Goal: Check status: Check status

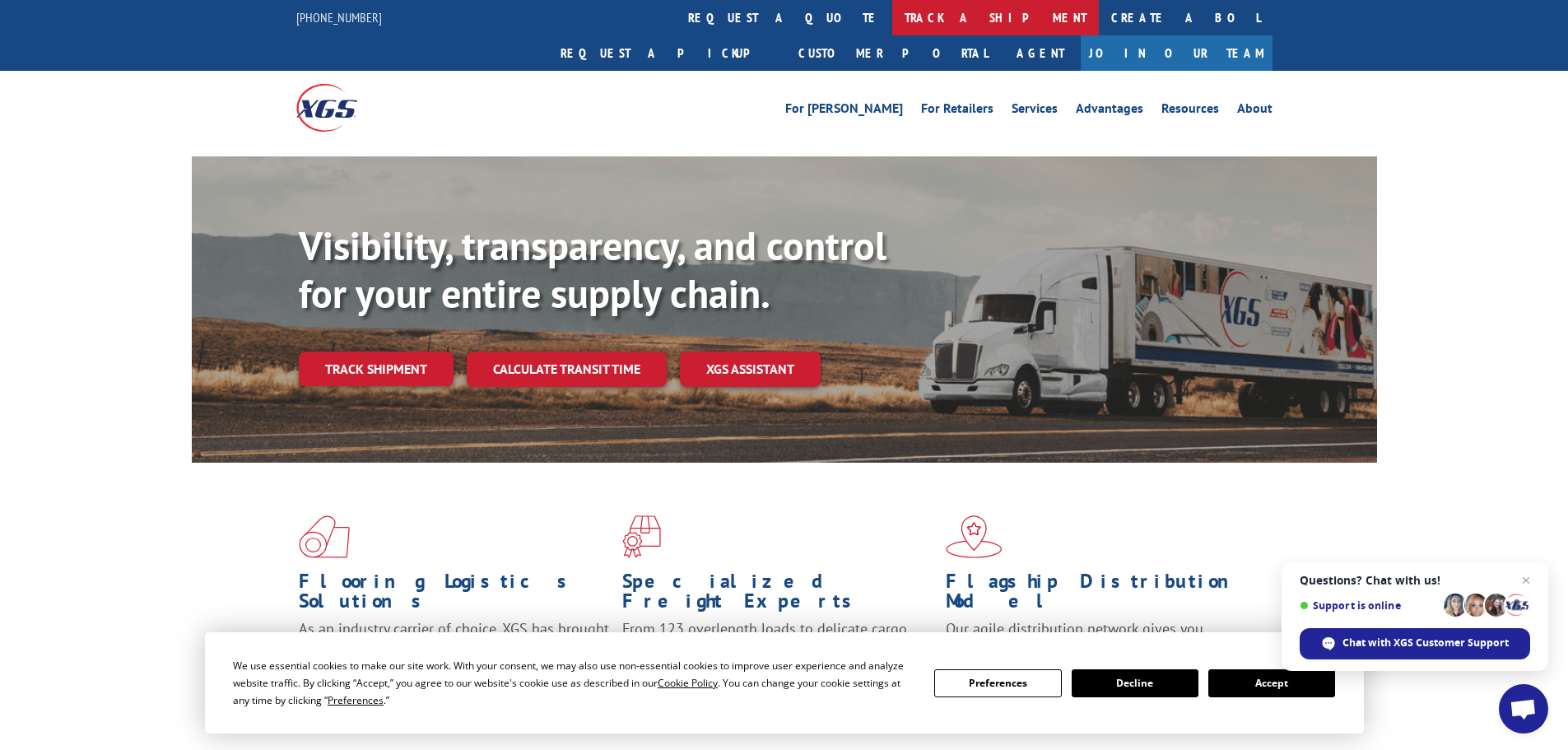
click at [893, 19] on link "track a shipment" at bounding box center [996, 18] width 207 height 36
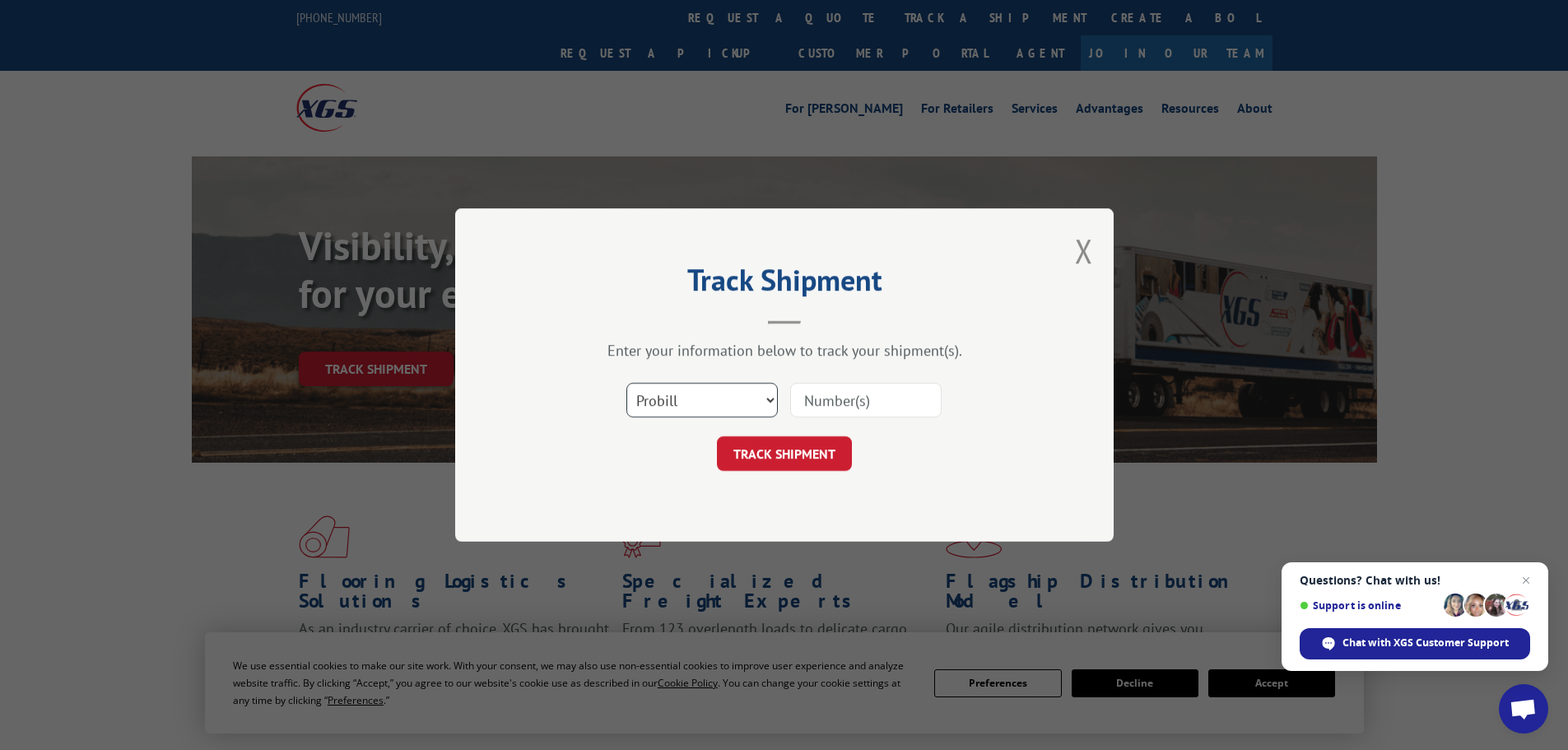
drag, startPoint x: 707, startPoint y: 398, endPoint x: 703, endPoint y: 417, distance: 19.4
click at [707, 398] on select "Select category... Probill BOL PO" at bounding box center [703, 400] width 152 height 35
select select "bol"
click at [627, 383] on select "Select category... Probill BOL PO" at bounding box center [703, 400] width 152 height 35
click at [829, 398] on input at bounding box center [866, 400] width 152 height 35
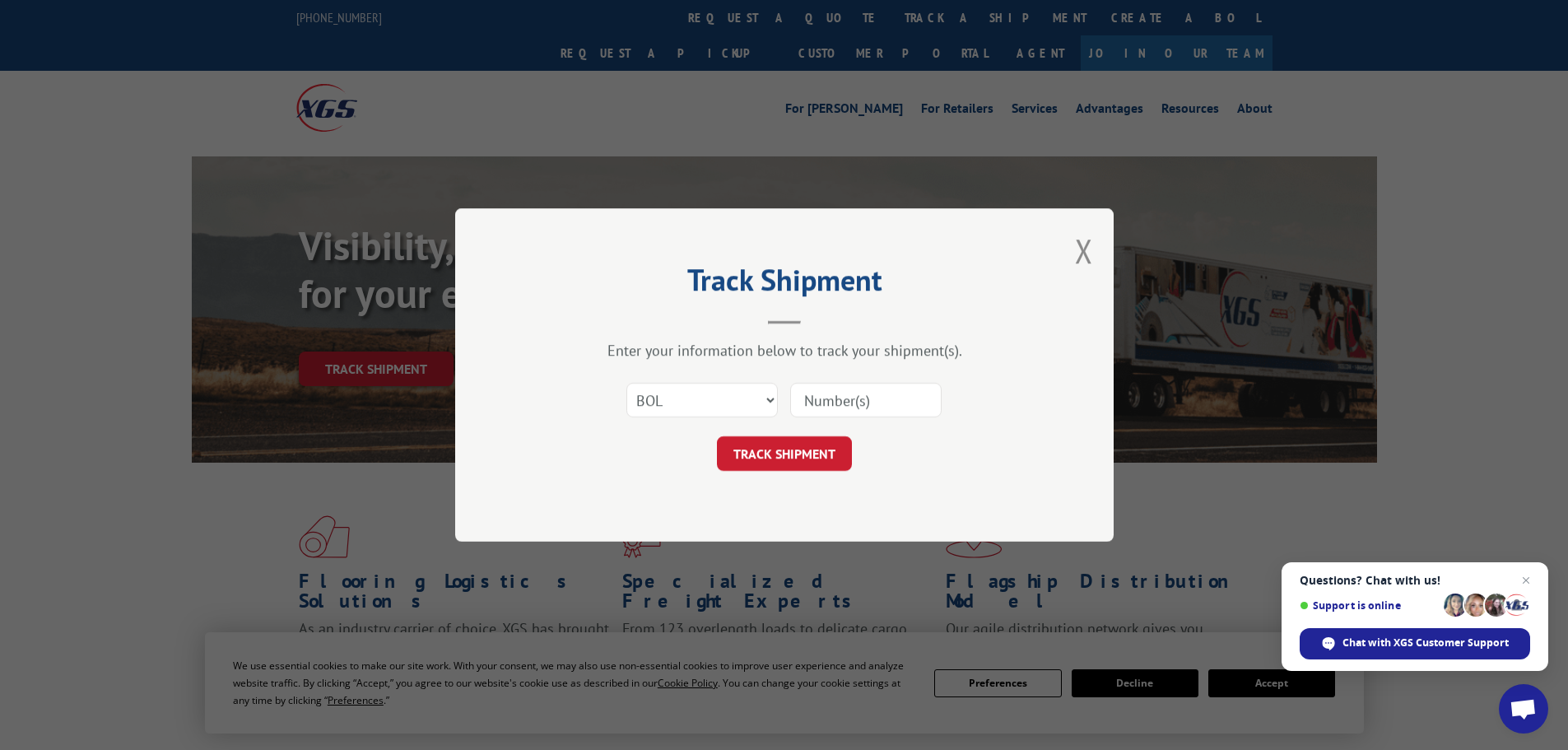
paste input "6014901"
type input "6014901"
click at [793, 461] on button "TRACK SHIPMENT" at bounding box center [785, 453] width 135 height 35
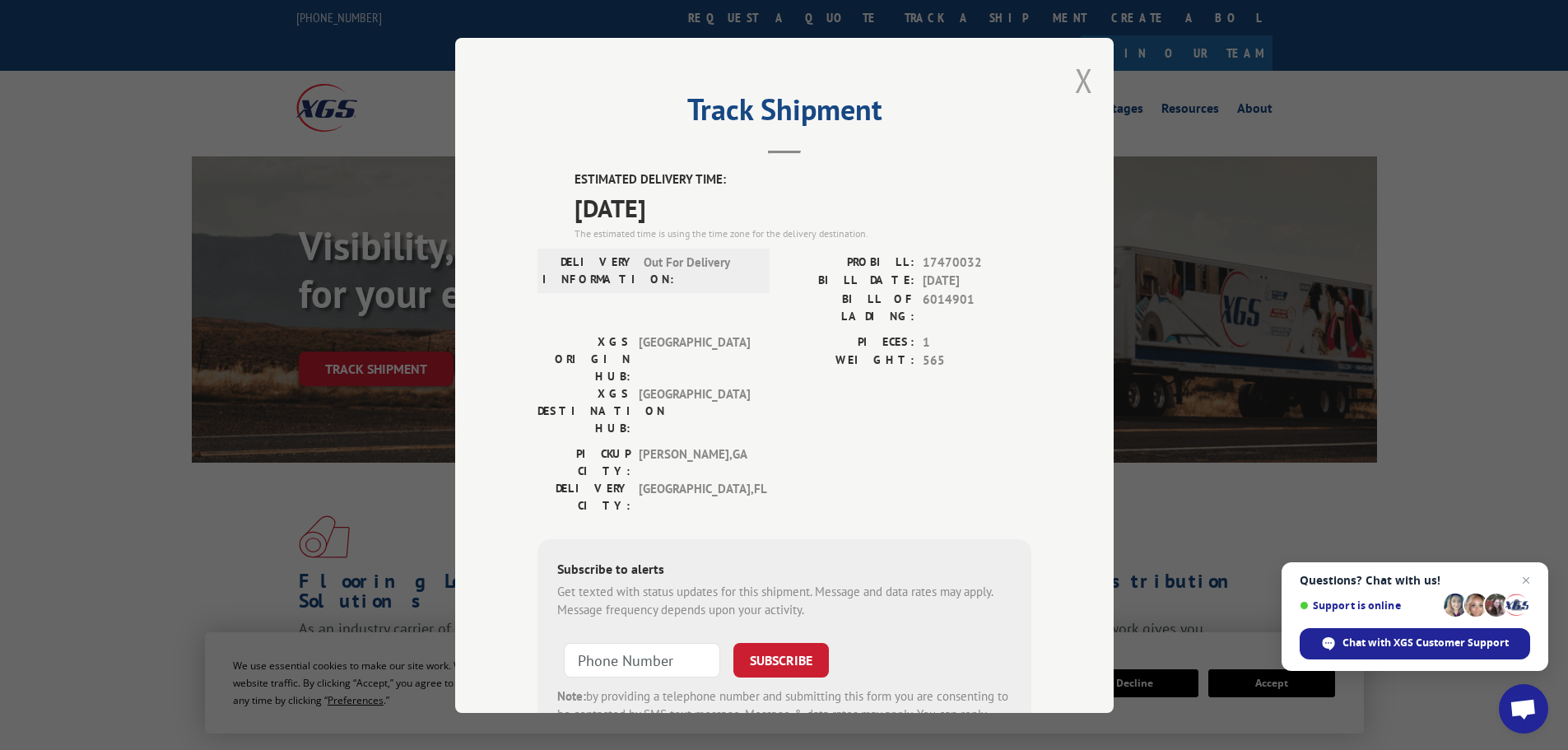
click at [1083, 79] on button "Close modal" at bounding box center [1084, 80] width 18 height 44
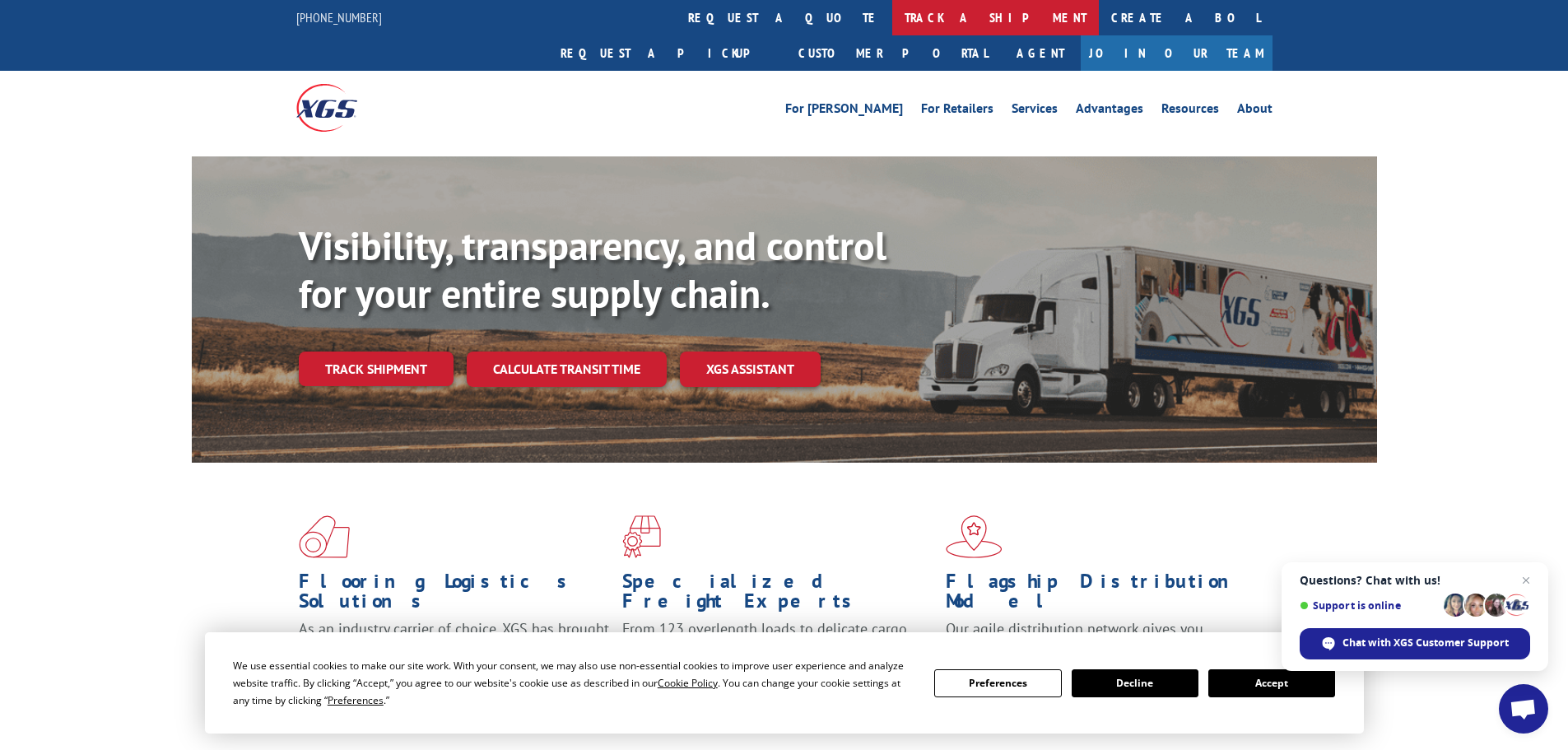
click at [893, 10] on link "track a shipment" at bounding box center [996, 18] width 207 height 36
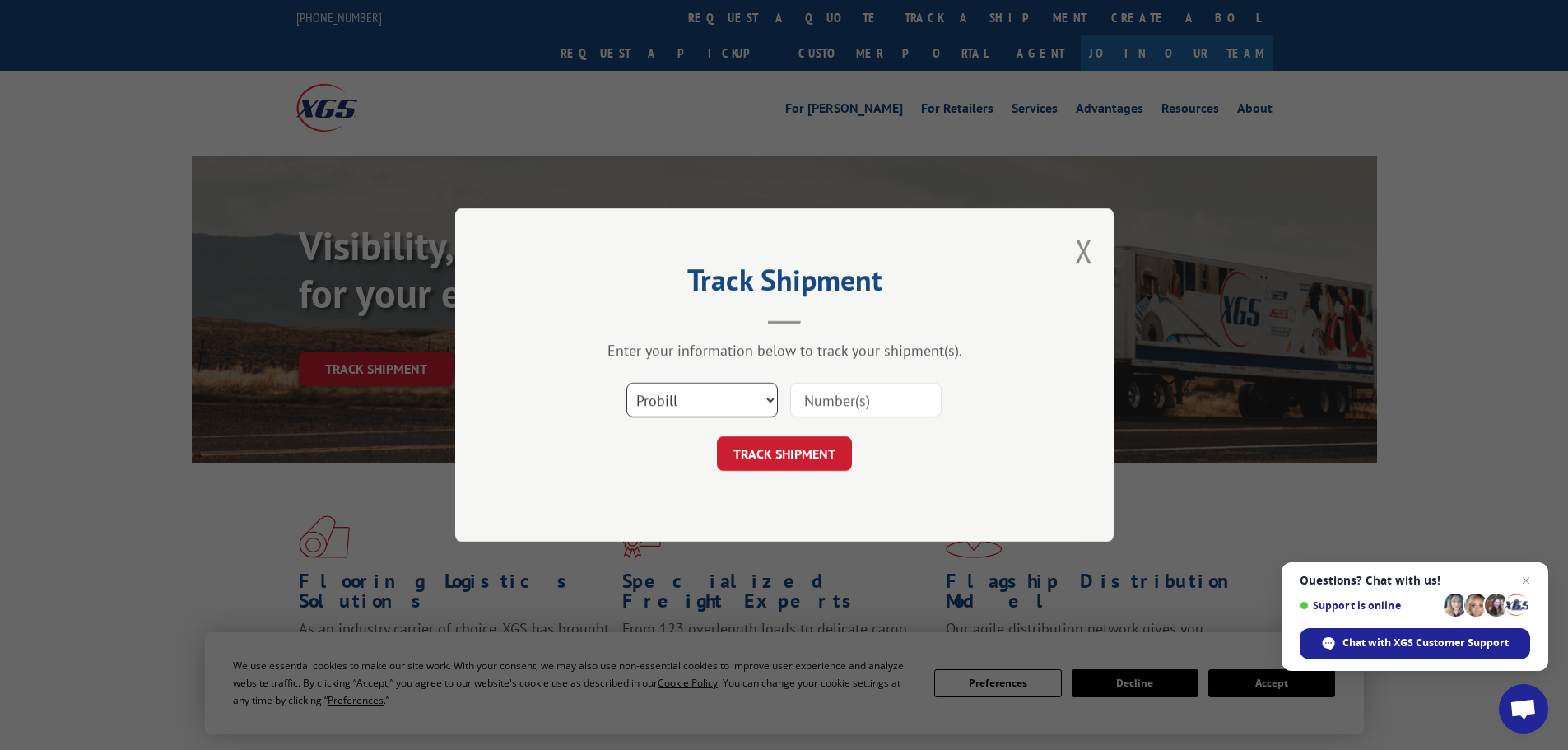
click at [705, 411] on select "Select category... Probill BOL PO" at bounding box center [703, 400] width 152 height 35
select select "bol"
click at [627, 383] on select "Select category... Probill BOL PO" at bounding box center [703, 400] width 152 height 35
click at [848, 388] on input at bounding box center [866, 400] width 152 height 35
paste input "6019032"
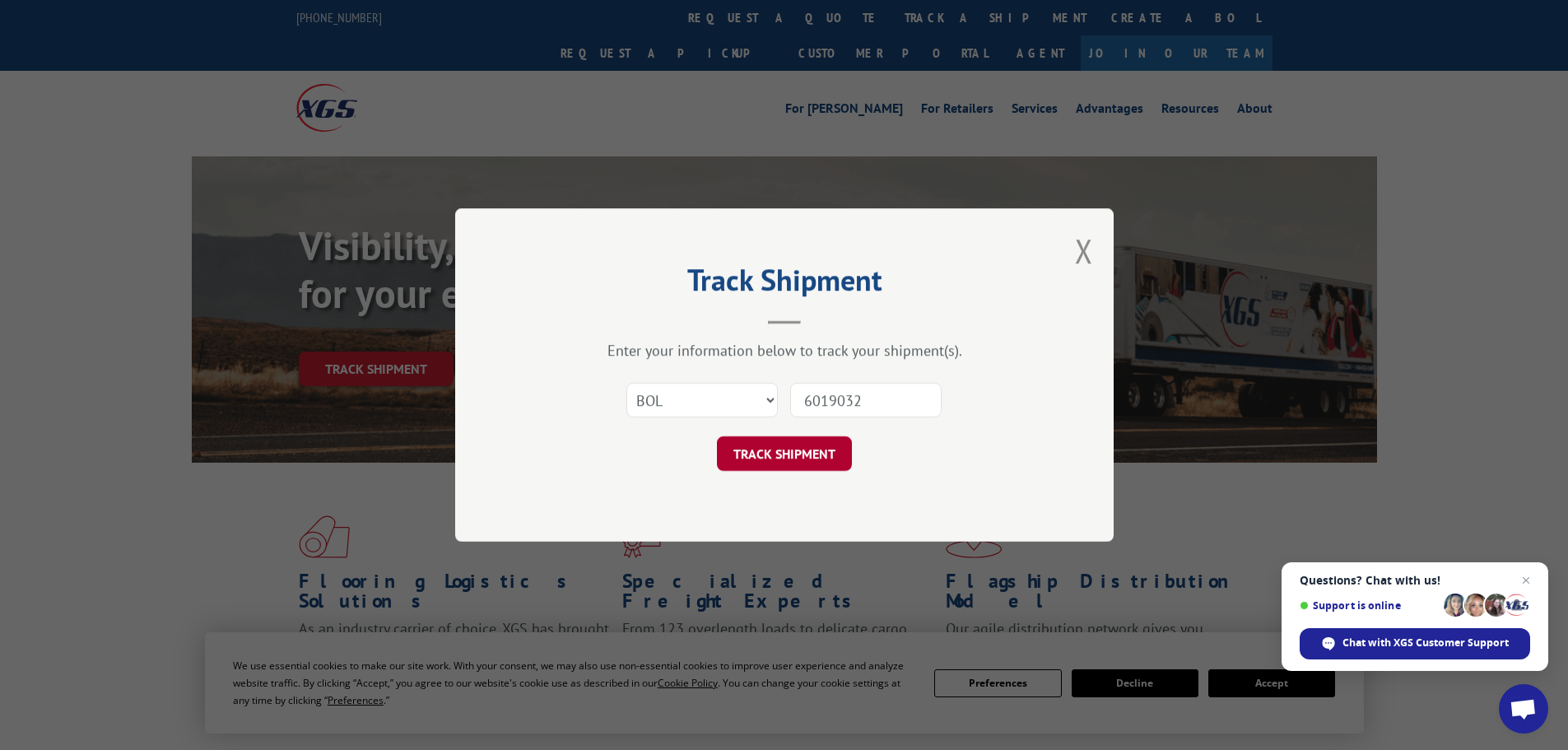
type input "6019032"
click at [789, 452] on button "TRACK SHIPMENT" at bounding box center [785, 453] width 135 height 35
